Goal: Communication & Community: Answer question/provide support

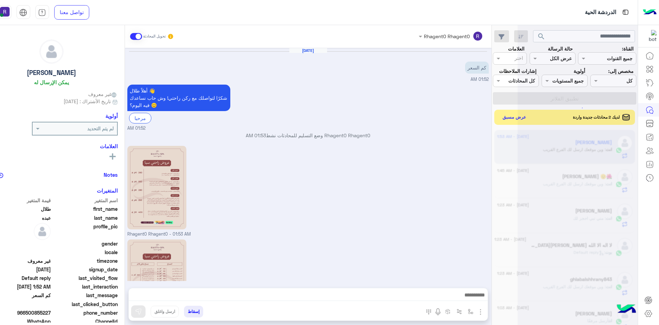
scroll to position [84, 0]
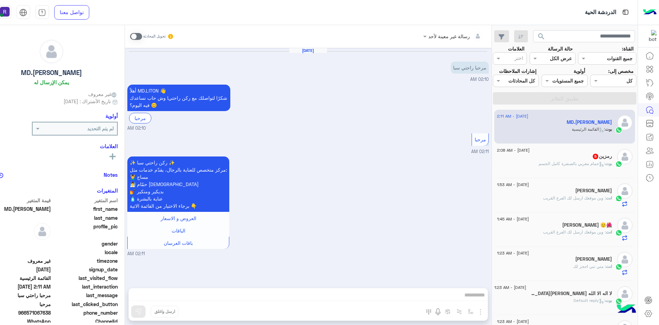
click at [142, 35] on span at bounding box center [136, 36] width 12 height 7
click at [485, 308] on img "button" at bounding box center [481, 311] width 8 height 8
click at [485, 299] on button "الصور" at bounding box center [470, 296] width 29 height 14
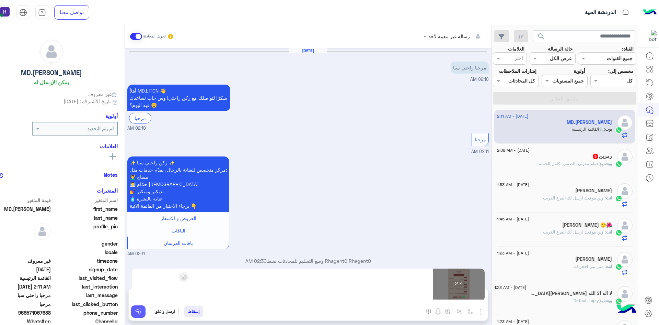
click at [146, 306] on button at bounding box center [138, 311] width 14 height 12
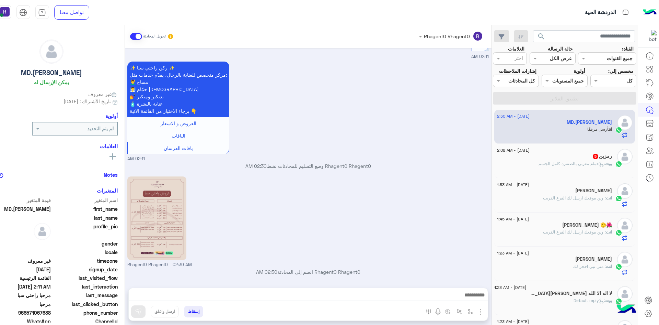
scroll to position [188, 0]
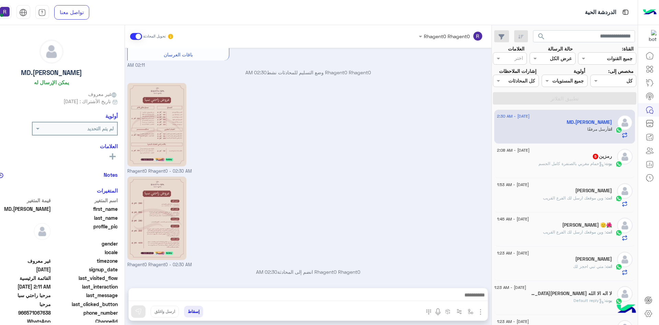
click at [589, 160] on div "رمزين 5" at bounding box center [554, 156] width 115 height 7
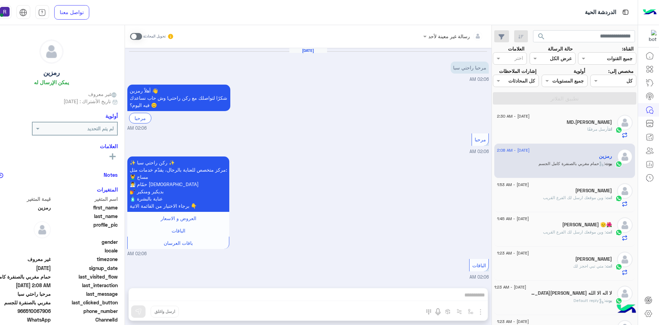
scroll to position [451, 0]
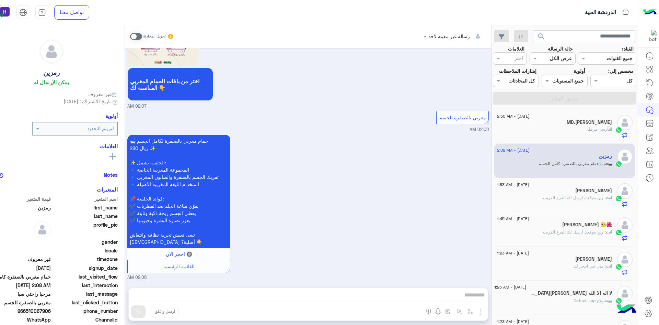
click at [142, 35] on span at bounding box center [136, 36] width 12 height 7
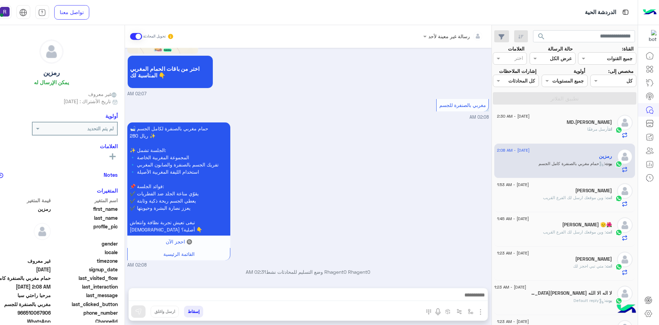
click at [485, 311] on img "button" at bounding box center [481, 311] width 8 height 8
click at [474, 293] on span "الصور" at bounding box center [467, 297] width 13 height 8
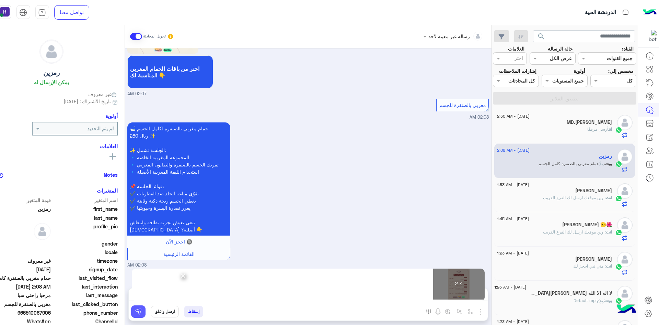
click at [146, 307] on button at bounding box center [138, 311] width 14 height 12
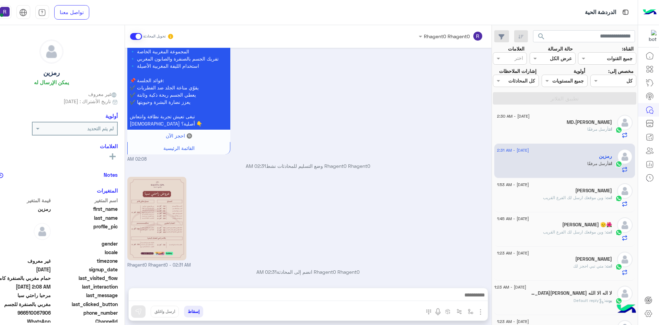
scroll to position [663, 0]
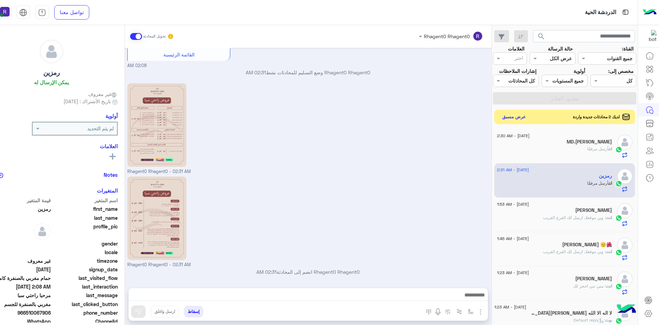
click at [529, 121] on button "عرض مسبق" at bounding box center [514, 116] width 29 height 9
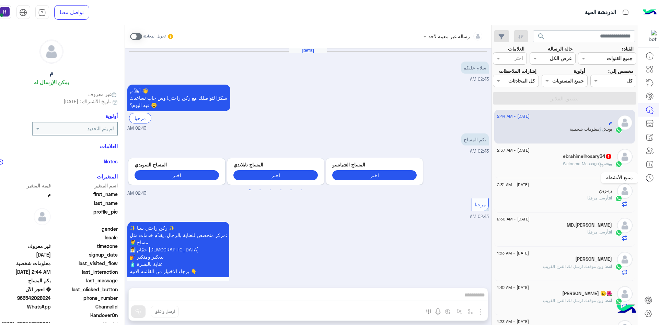
scroll to position [408, 0]
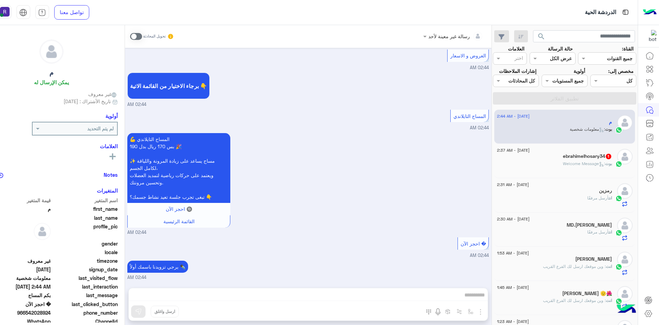
click at [164, 36] on div "تحويل المحادثة" at bounding box center [152, 36] width 44 height 12
click at [142, 38] on span at bounding box center [136, 36] width 12 height 7
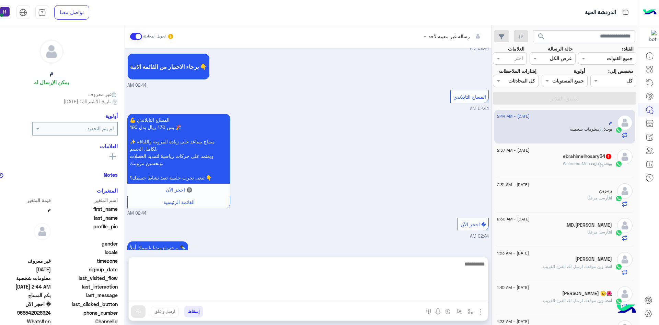
click at [368, 296] on textarea at bounding box center [308, 279] width 359 height 41
paste textarea "**********"
type textarea "**********"
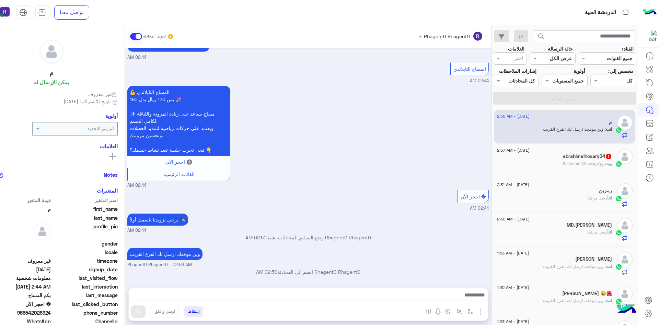
scroll to position [470, 0]
click at [565, 166] on span ": Welcome Message" at bounding box center [584, 163] width 42 height 5
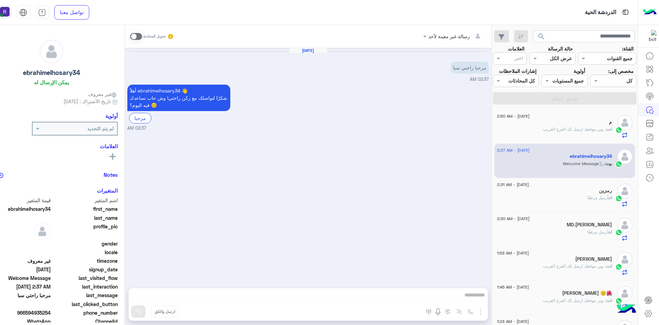
click at [142, 37] on span at bounding box center [136, 36] width 12 height 7
click at [485, 310] on img "button" at bounding box center [481, 311] width 8 height 8
click at [474, 298] on span "الصور" at bounding box center [467, 297] width 13 height 8
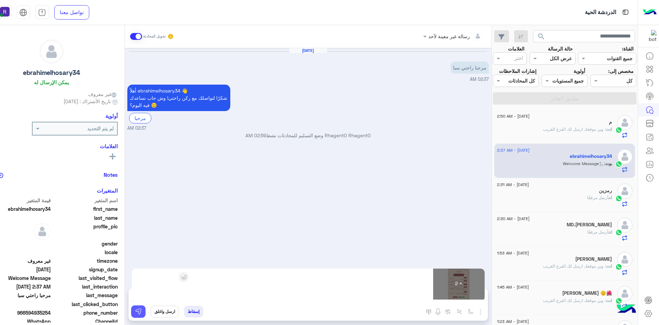
click at [142, 310] on img at bounding box center [138, 311] width 7 height 7
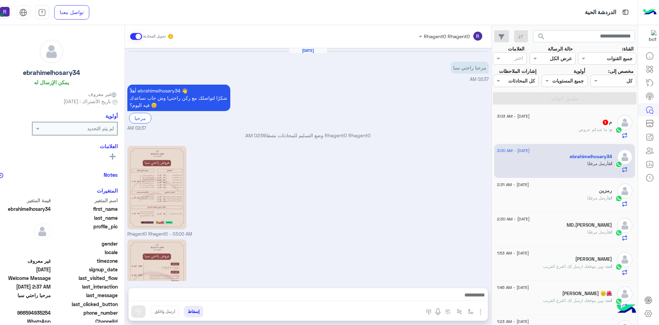
scroll to position [63, 0]
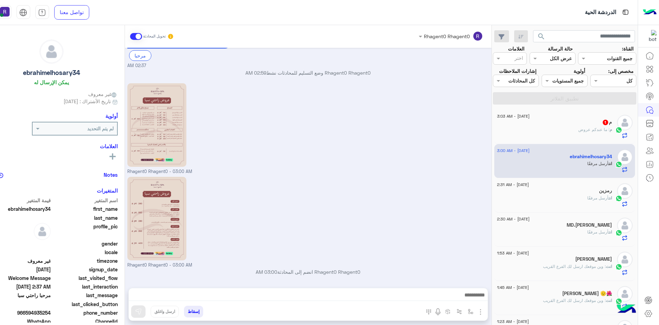
click at [589, 133] on p "م : ما عندكم عروض" at bounding box center [596, 129] width 34 height 6
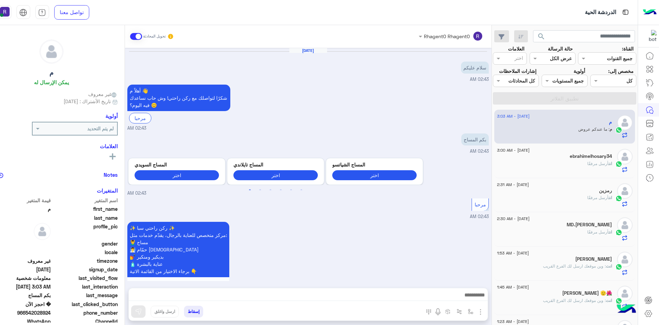
scroll to position [478, 0]
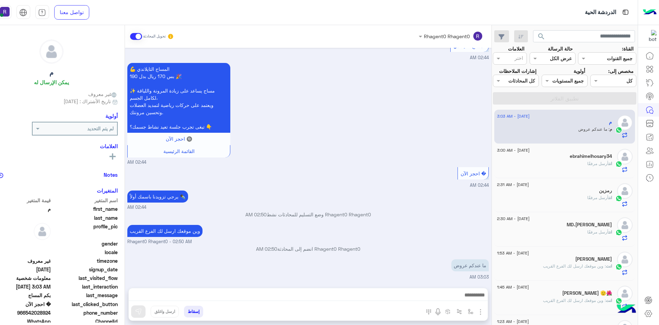
click at [485, 311] on img "button" at bounding box center [481, 311] width 8 height 8
click at [474, 299] on span "الصور" at bounding box center [467, 297] width 13 height 8
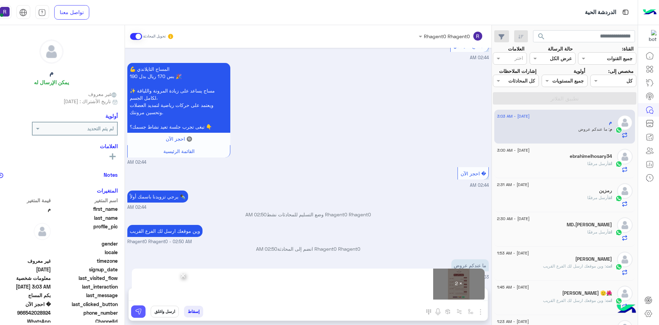
click at [146, 315] on button at bounding box center [138, 311] width 14 height 12
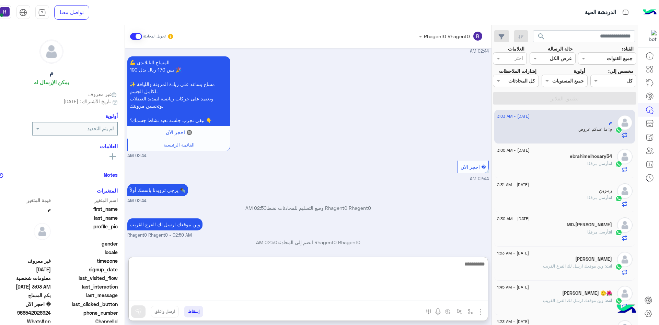
click at [309, 297] on textarea at bounding box center [308, 279] width 359 height 41
type textarea "**********"
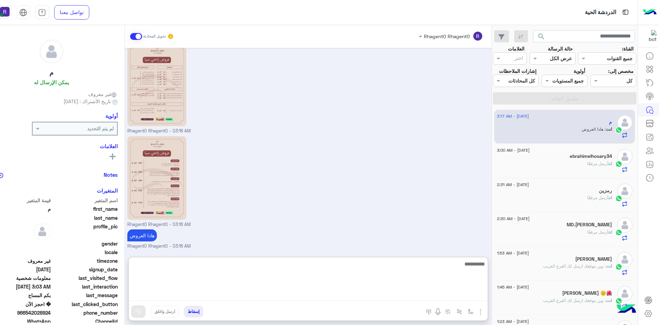
scroll to position [718, 0]
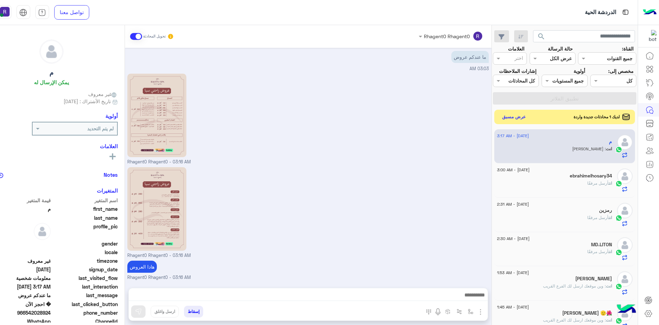
click at [529, 121] on button "عرض مسبق" at bounding box center [514, 116] width 29 height 9
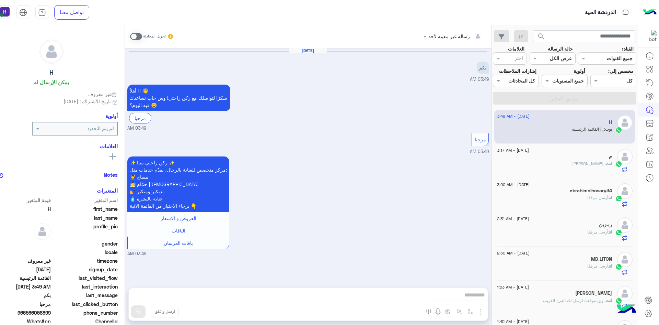
click at [142, 37] on span at bounding box center [136, 36] width 12 height 7
click at [485, 310] on img "button" at bounding box center [481, 311] width 8 height 8
click at [474, 296] on span "الصور" at bounding box center [467, 297] width 13 height 8
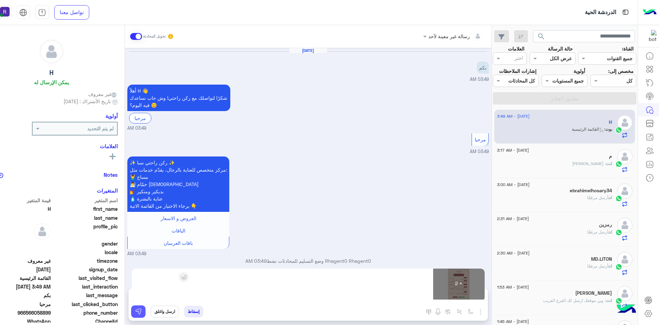
click at [146, 310] on button at bounding box center [138, 311] width 14 height 12
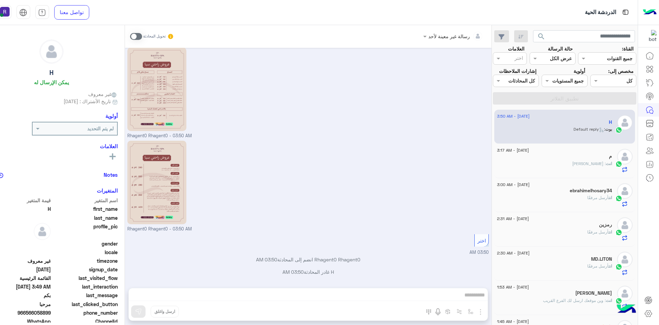
scroll to position [361, 0]
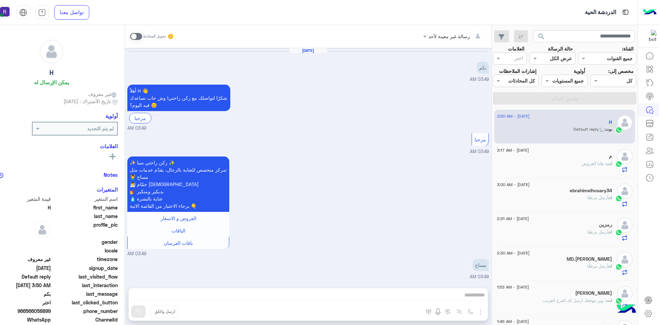
scroll to position [361, 0]
